Goal: Task Accomplishment & Management: Use online tool/utility

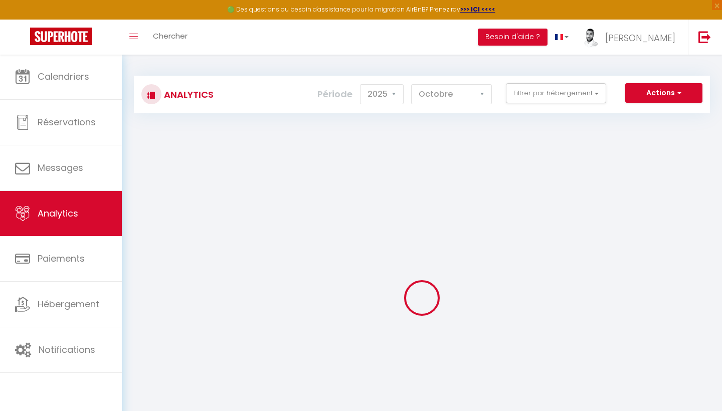
select select "2025"
select select "10"
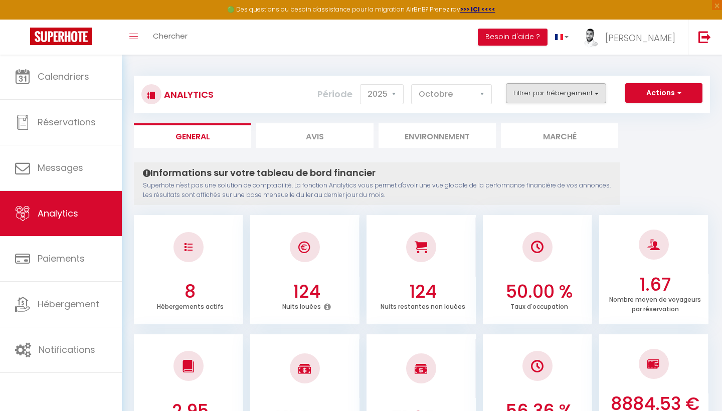
click at [548, 94] on button "Filtrer par hébergement" at bounding box center [556, 93] width 100 height 20
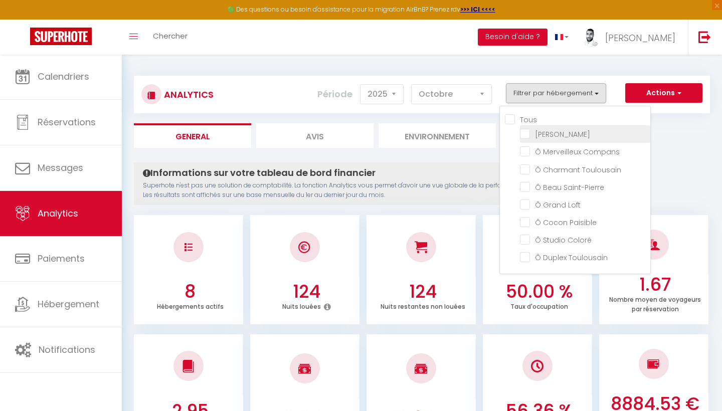
click at [526, 132] on Bleue "checkbox" at bounding box center [585, 133] width 130 height 10
checkbox Bleue "true"
checkbox Compans "false"
checkbox Toulousain "false"
checkbox Saint-Pierre "false"
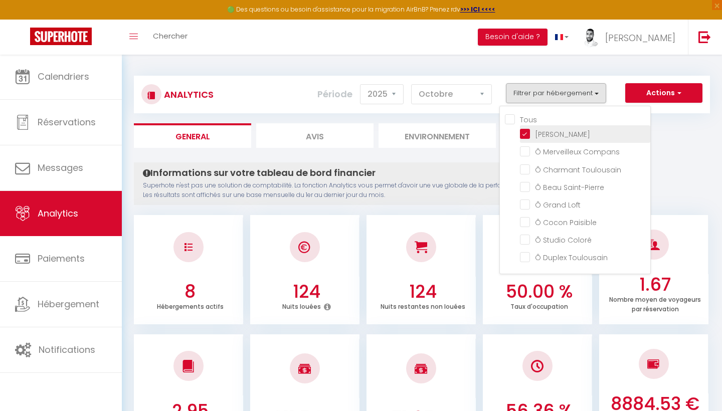
checkbox Loft "false"
checkbox Paisible "false"
checkbox Coloré "false"
checkbox Toulousain "false"
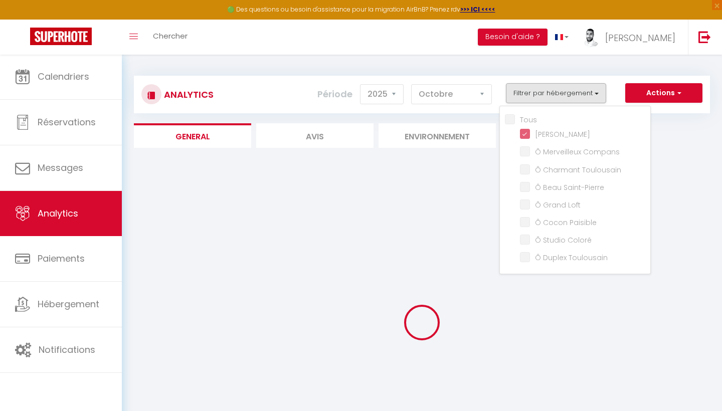
checkbox Compans "false"
checkbox Toulousain "false"
checkbox Saint-Pierre "false"
checkbox Loft "false"
checkbox Paisible "false"
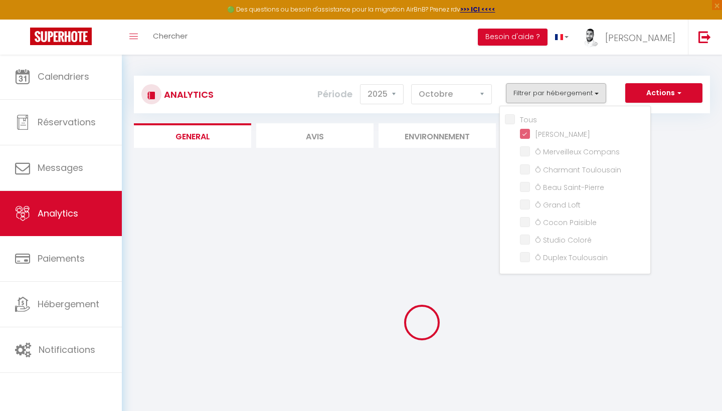
checkbox Coloré "false"
checkbox Toulousain "false"
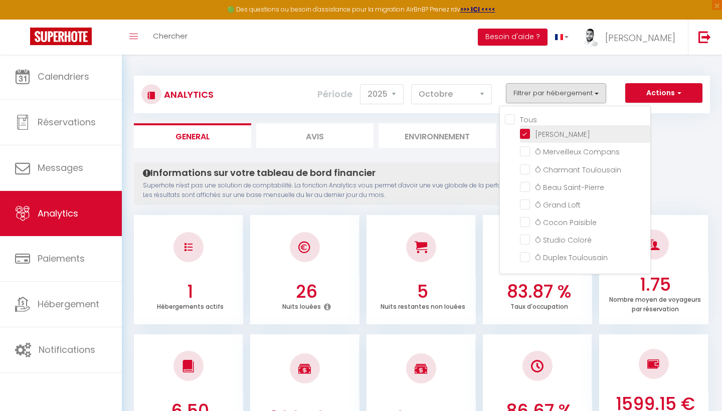
click at [524, 132] on Bleue "checkbox" at bounding box center [585, 133] width 130 height 10
checkbox Bleue "false"
checkbox Compans "false"
checkbox Toulousain "false"
checkbox Saint-Pierre "false"
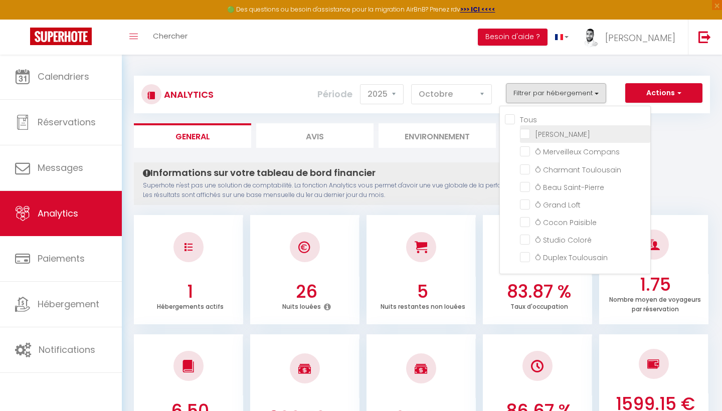
checkbox Loft "false"
checkbox Paisible "false"
checkbox Coloré "false"
checkbox Toulousain "false"
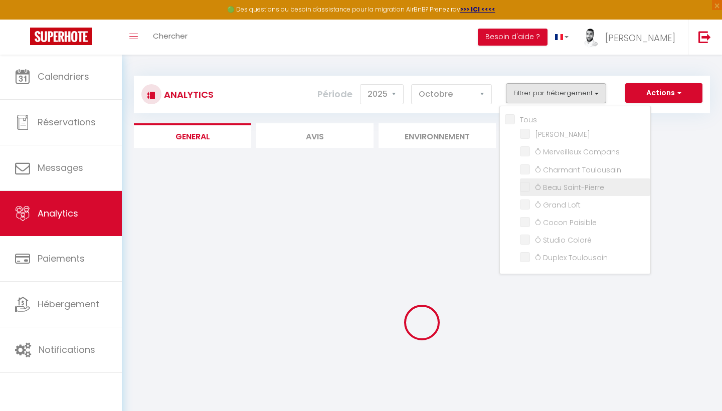
checkbox Compans "false"
checkbox Toulousain "false"
checkbox Saint-Pierre "false"
checkbox Loft "false"
checkbox Paisible "false"
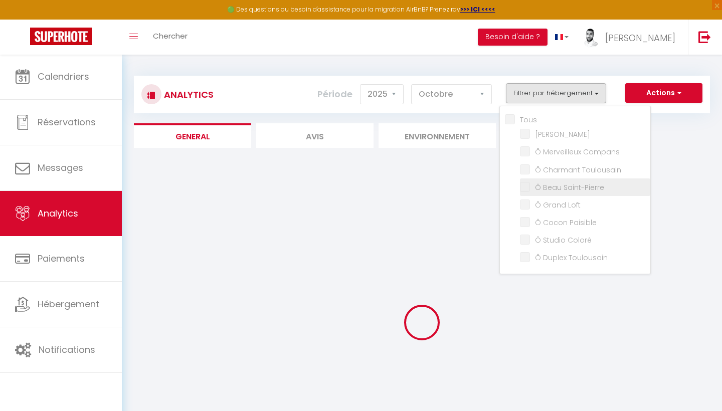
checkbox Coloré "false"
checkbox Toulousain "false"
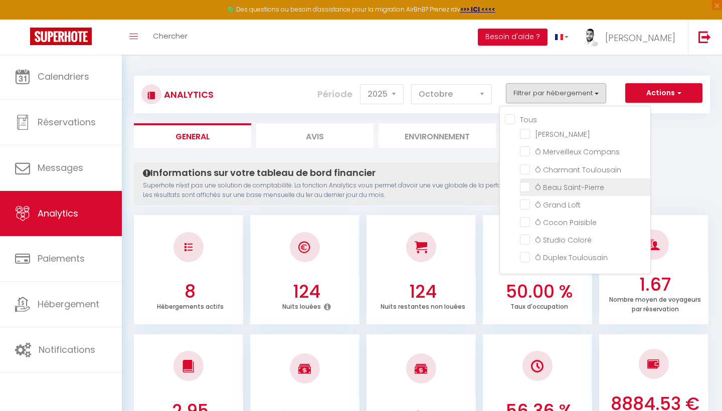
click at [525, 188] on Saint-Pierre "checkbox" at bounding box center [585, 187] width 130 height 10
checkbox Saint-Pierre "true"
checkbox Compans "false"
checkbox Toulousain "false"
checkbox Loft "false"
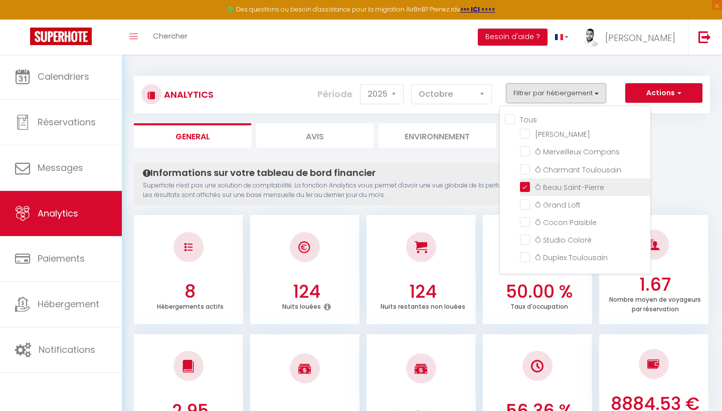
checkbox Paisible "false"
checkbox Coloré "false"
checkbox Toulousain "false"
checkbox Compans "false"
checkbox Toulousain "false"
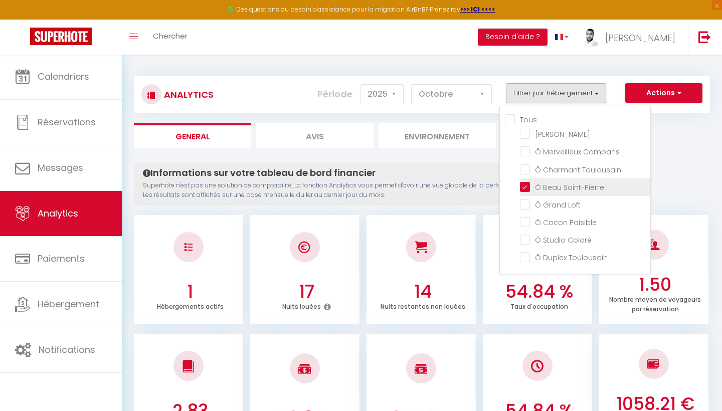
checkbox Loft "false"
checkbox Paisible "false"
checkbox Coloré "false"
checkbox Toulousain "false"
click at [456, 82] on div "Analytics Actions Génération SuperConciergerie Génération SuperAnalyzer Générat…" at bounding box center [422, 95] width 576 height 38
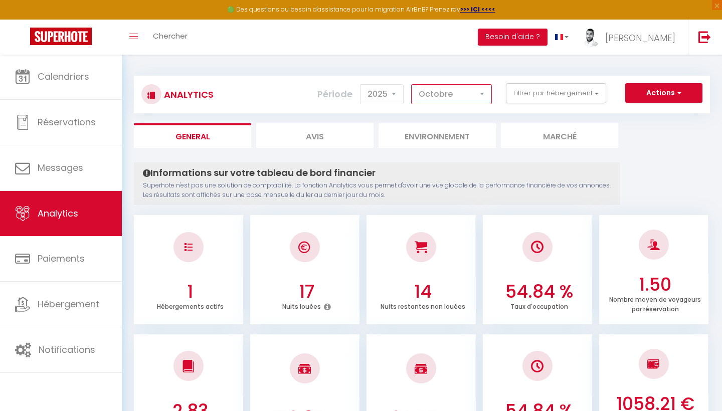
select select "9"
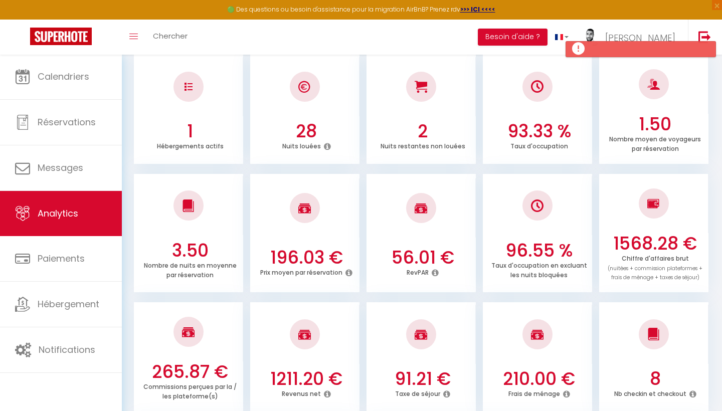
scroll to position [160, 0]
